Goal: Transaction & Acquisition: Purchase product/service

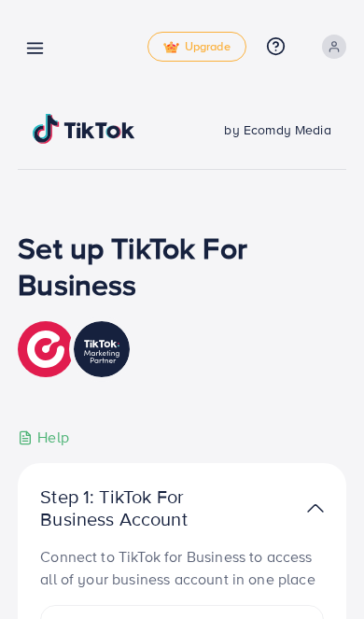
click at [39, 43] on icon at bounding box center [35, 48] width 20 height 20
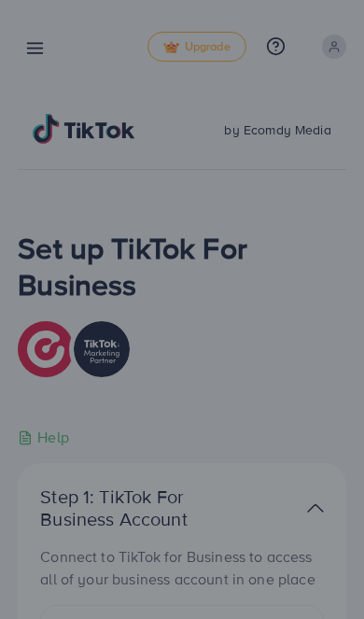
click at [228, 314] on div at bounding box center [182, 372] width 364 height 744
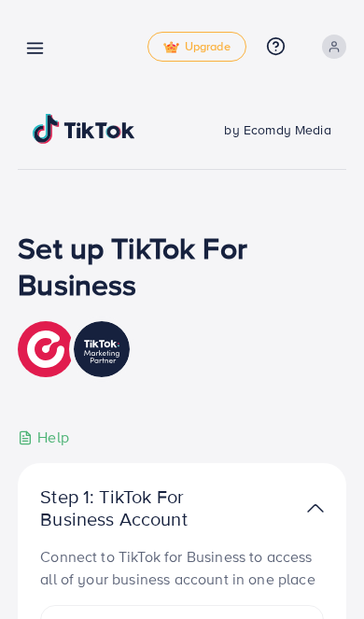
click at [43, 51] on icon at bounding box center [35, 48] width 20 height 20
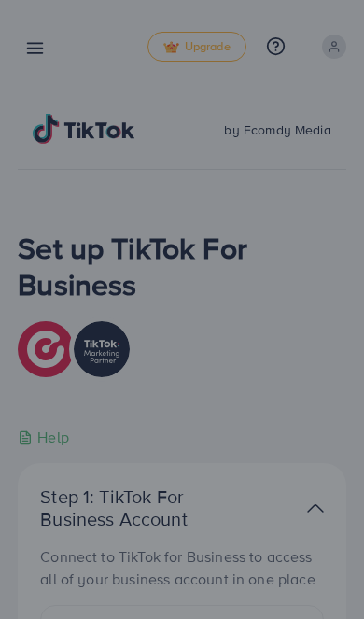
click at [220, 268] on div at bounding box center [182, 372] width 364 height 744
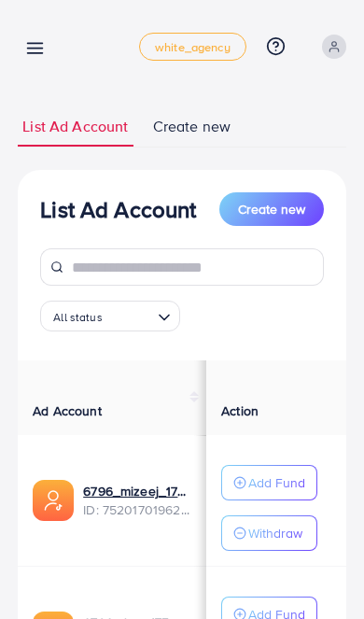
click at [45, 44] on icon at bounding box center [35, 48] width 20 height 20
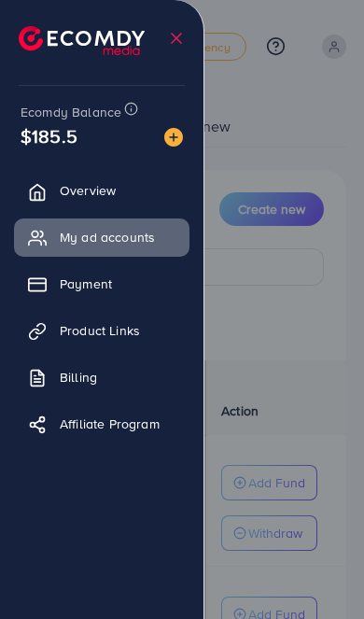
click at [299, 315] on div at bounding box center [182, 372] width 364 height 744
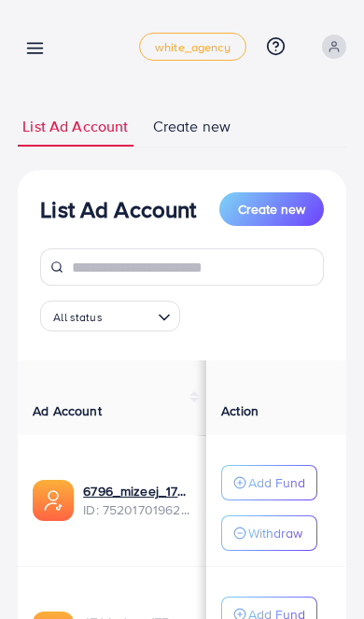
click at [35, 49] on line at bounding box center [35, 49] width 15 height 0
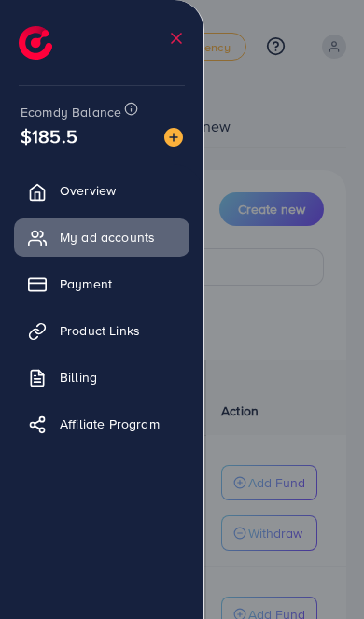
click at [169, 41] on icon at bounding box center [176, 38] width 19 height 19
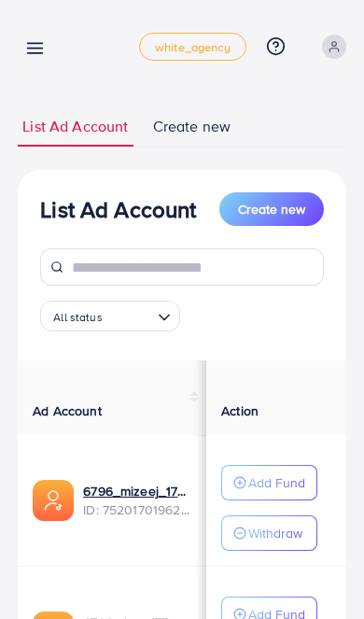
click at [44, 44] on icon at bounding box center [35, 48] width 20 height 20
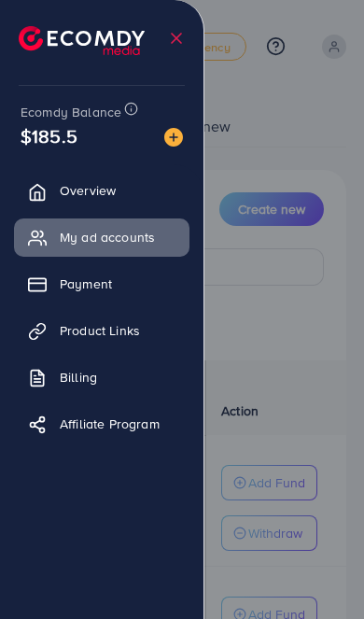
click at [102, 281] on span "Payment" at bounding box center [86, 284] width 52 height 19
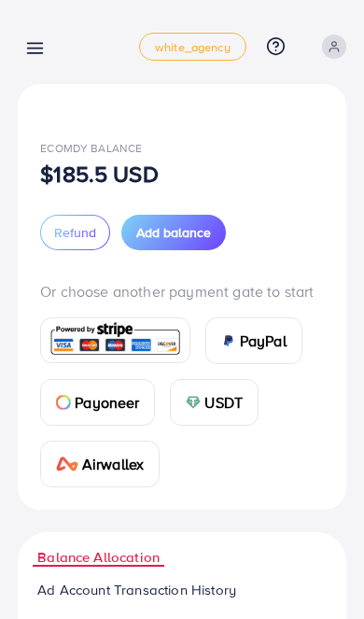
click at [187, 229] on span "Add balance" at bounding box center [173, 232] width 75 height 19
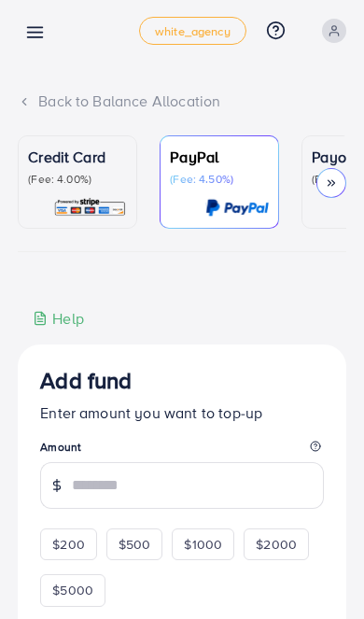
scroll to position [46, 0]
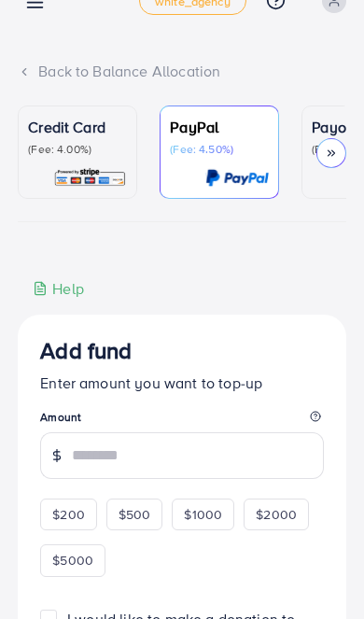
click at [97, 156] on p "(Fee: 4.00%)" at bounding box center [77, 149] width 99 height 15
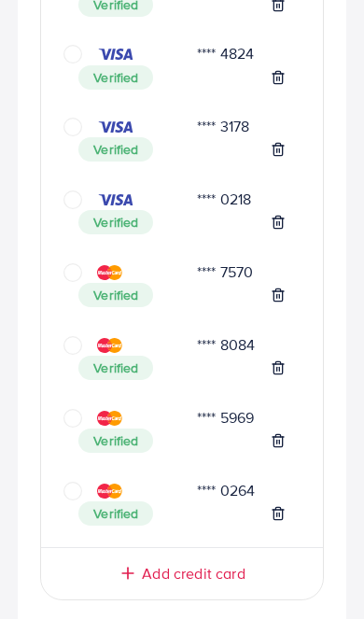
scroll to position [2156, 0]
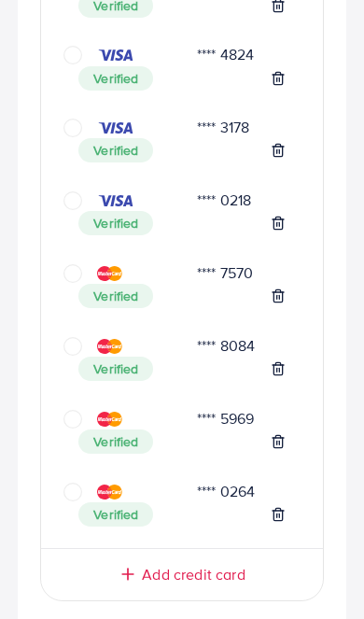
click at [75, 337] on icon "circle" at bounding box center [73, 346] width 19 height 19
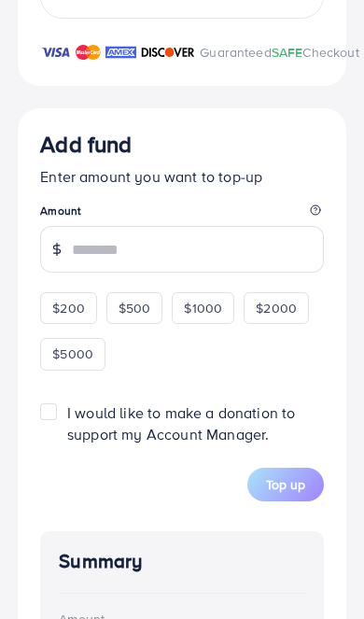
click at [160, 252] on input "number" at bounding box center [198, 249] width 252 height 47
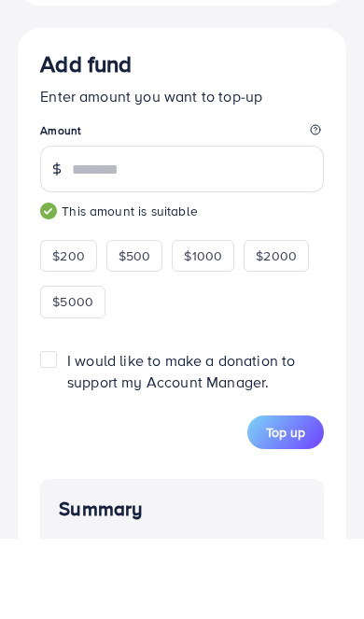
type input "***"
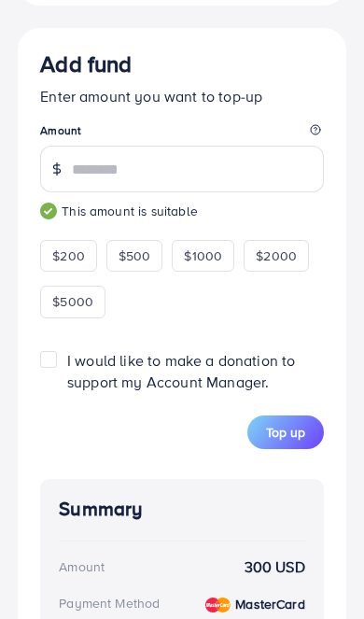
scroll to position [2819, 0]
click at [282, 438] on span "Top up" at bounding box center [285, 432] width 39 height 19
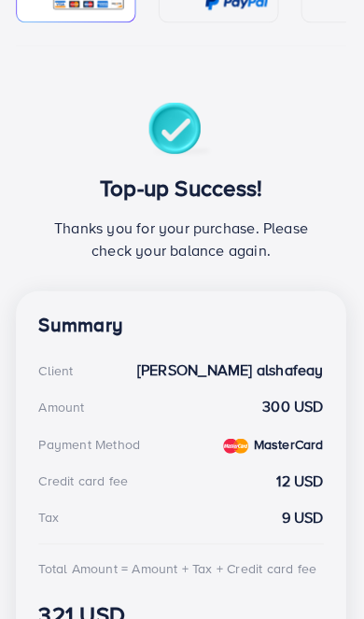
scroll to position [0, 0]
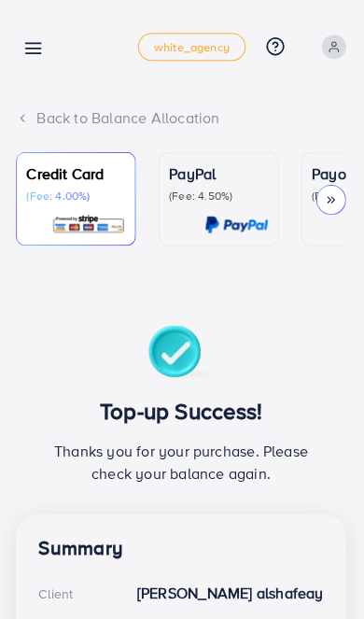
click at [8, 40] on div "Back to Balance Allocation Credit Card (Fee: 4.00%) PayPal (Fee: 4.50%) Payonee…" at bounding box center [182, 497] width 364 height 995
click at [36, 52] on icon at bounding box center [35, 48] width 20 height 20
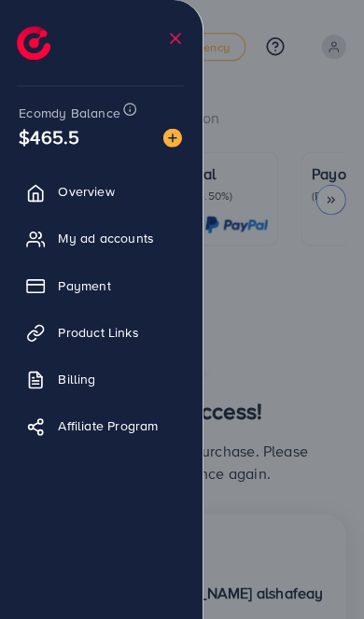
click at [277, 313] on div at bounding box center [182, 372] width 364 height 744
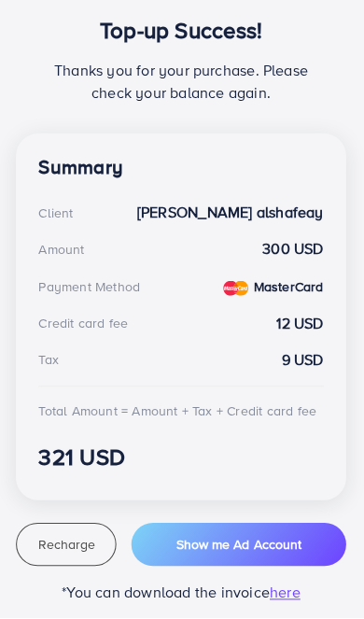
scroll to position [372, 0]
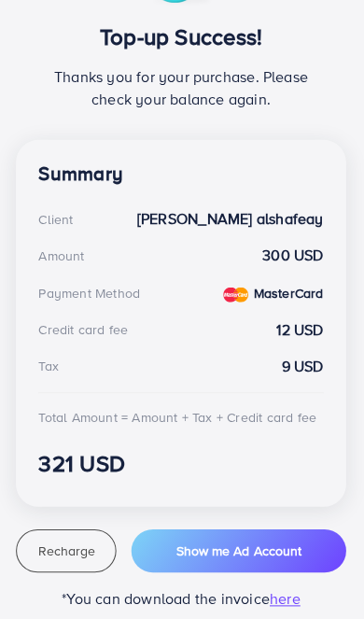
click at [277, 600] on span "here" at bounding box center [286, 597] width 31 height 21
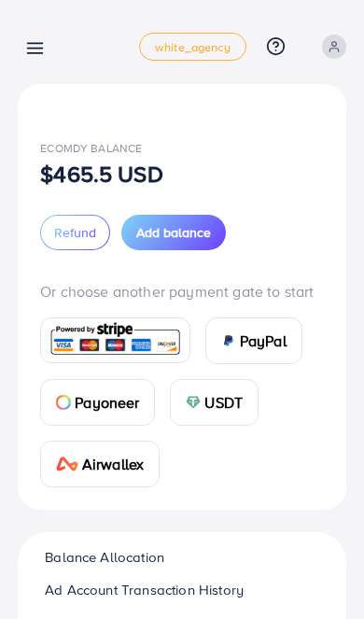
click at [18, 29] on div "Payment white_agency Help Center Contact Support Plans and Pricing Term and pol…" at bounding box center [182, 47] width 329 height 52
